Goal: Use online tool/utility: Utilize a website feature to perform a specific function

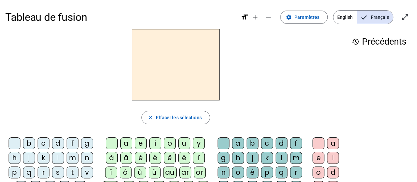
click at [70, 160] on div "m" at bounding box center [73, 158] width 12 height 12
click at [127, 137] on div "a" at bounding box center [126, 143] width 12 height 12
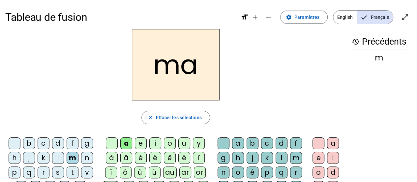
click at [68, 170] on div "t" at bounding box center [73, 172] width 12 height 12
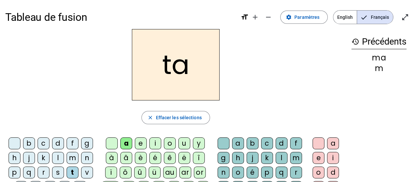
click at [59, 160] on div "l" at bounding box center [58, 158] width 12 height 12
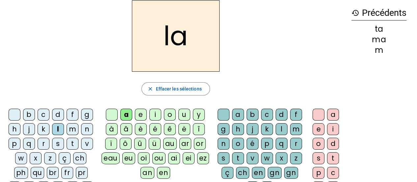
scroll to position [29, 0]
click at [224, 155] on div "s" at bounding box center [223, 158] width 12 height 12
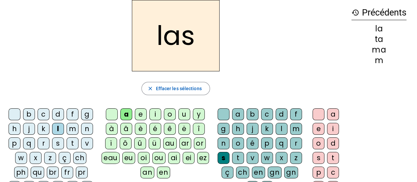
click at [14, 144] on div "p" at bounding box center [15, 143] width 12 height 12
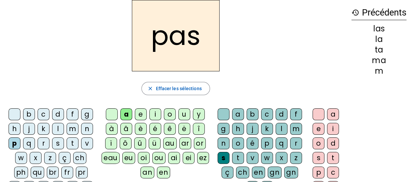
click at [72, 142] on div "t" at bounding box center [73, 143] width 12 height 12
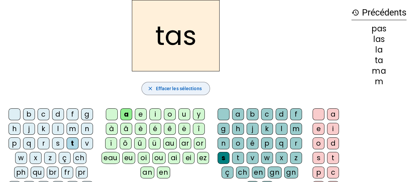
click at [193, 88] on span "Effacer les sélections" at bounding box center [179, 88] width 46 height 8
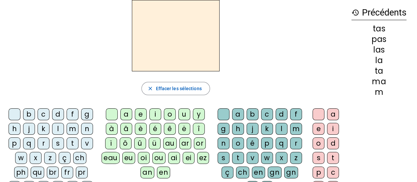
click at [73, 140] on div "t" at bounding box center [73, 143] width 12 height 12
click at [127, 113] on div "a" at bounding box center [126, 114] width 12 height 12
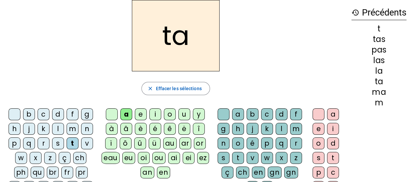
click at [58, 127] on div "l" at bounding box center [58, 129] width 12 height 12
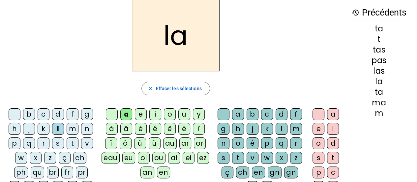
click at [57, 143] on div "s" at bounding box center [58, 143] width 12 height 12
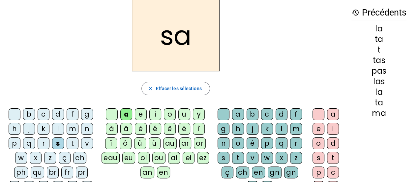
click at [280, 129] on div "l" at bounding box center [281, 129] width 12 height 12
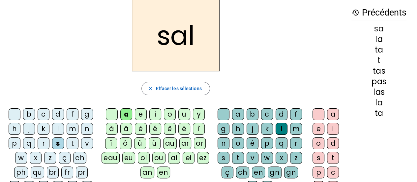
click at [69, 127] on div "m" at bounding box center [73, 129] width 12 height 12
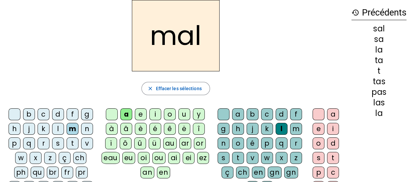
click at [249, 114] on div "b" at bounding box center [252, 114] width 12 height 12
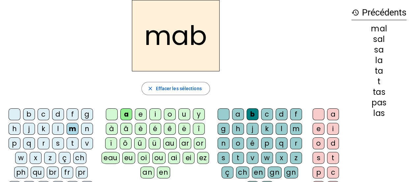
click at [281, 126] on div "l" at bounding box center [281, 129] width 12 height 12
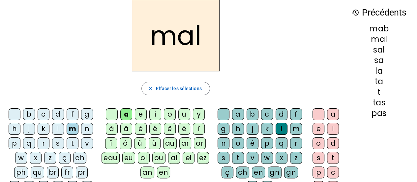
click at [27, 115] on div "b" at bounding box center [29, 114] width 12 height 12
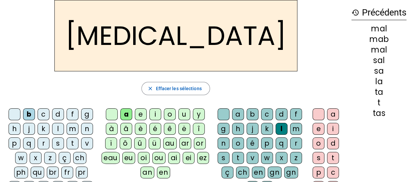
click at [225, 157] on div "s" at bounding box center [223, 158] width 12 height 12
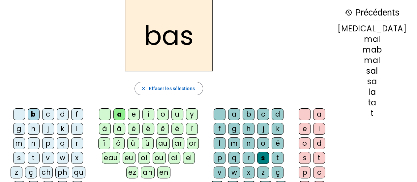
click at [42, 139] on div "p" at bounding box center [48, 143] width 12 height 12
